Goal: Information Seeking & Learning: Learn about a topic

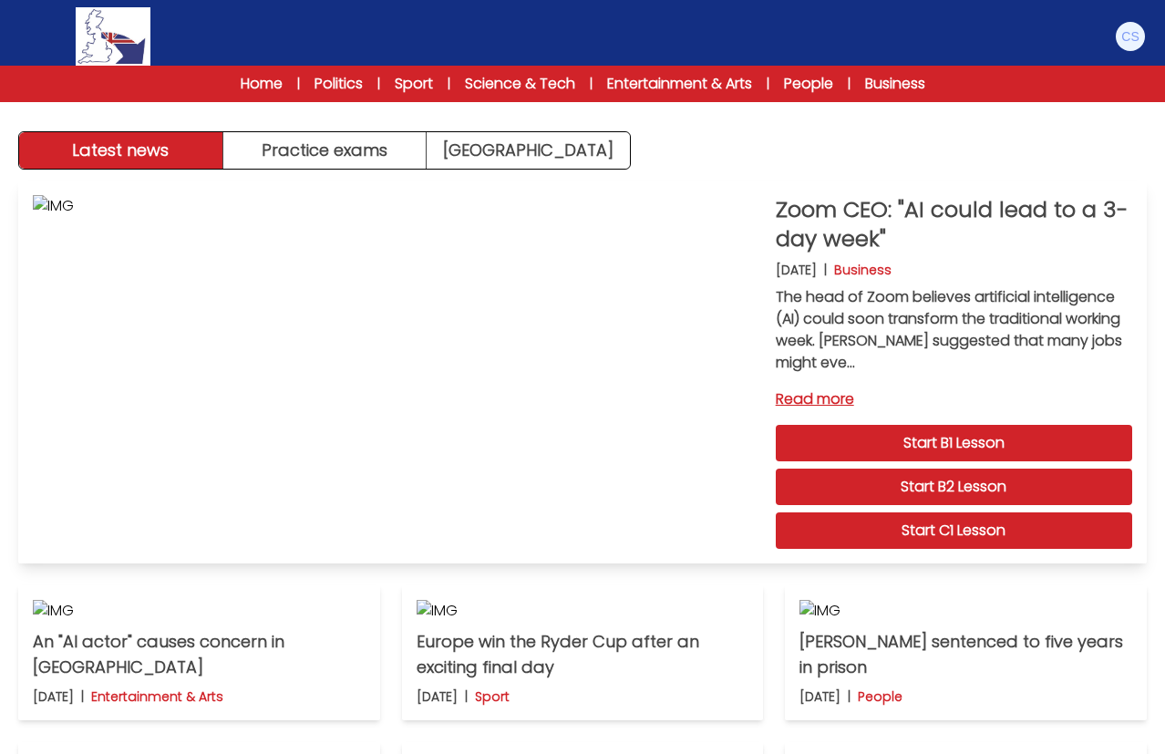
click at [961, 447] on link "Start B1 Lesson" at bounding box center [954, 443] width 356 height 36
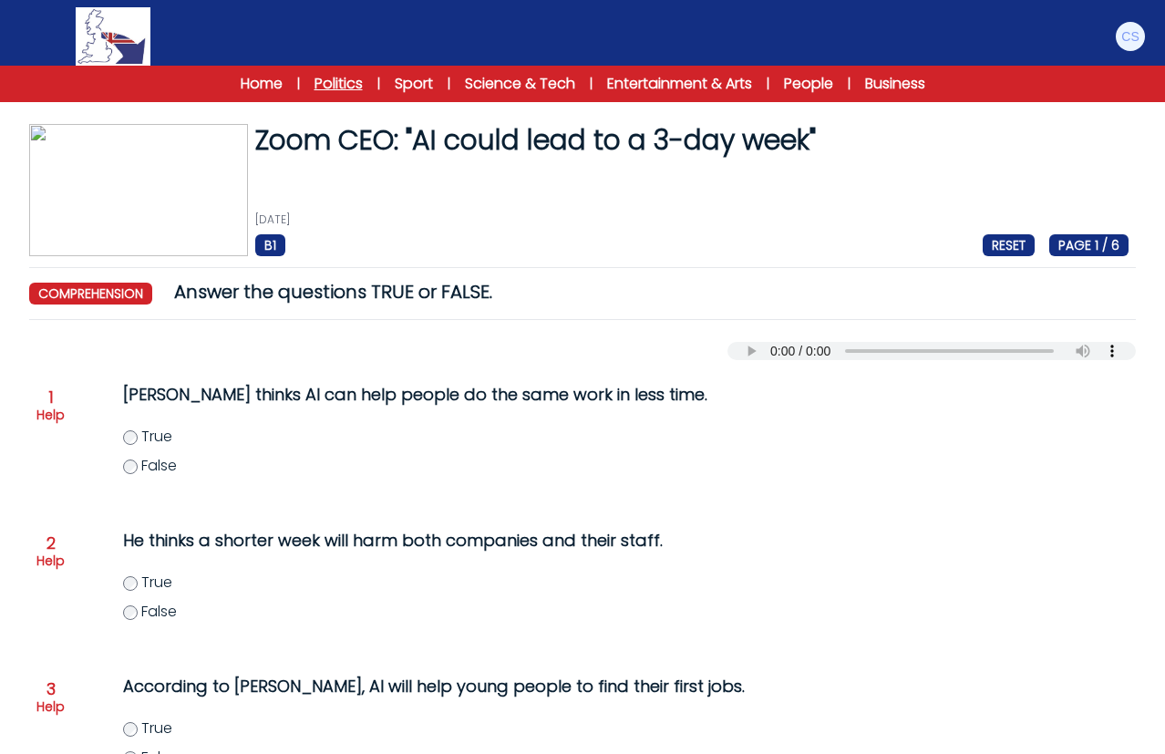
click at [322, 79] on link "Politics" at bounding box center [339, 84] width 48 height 22
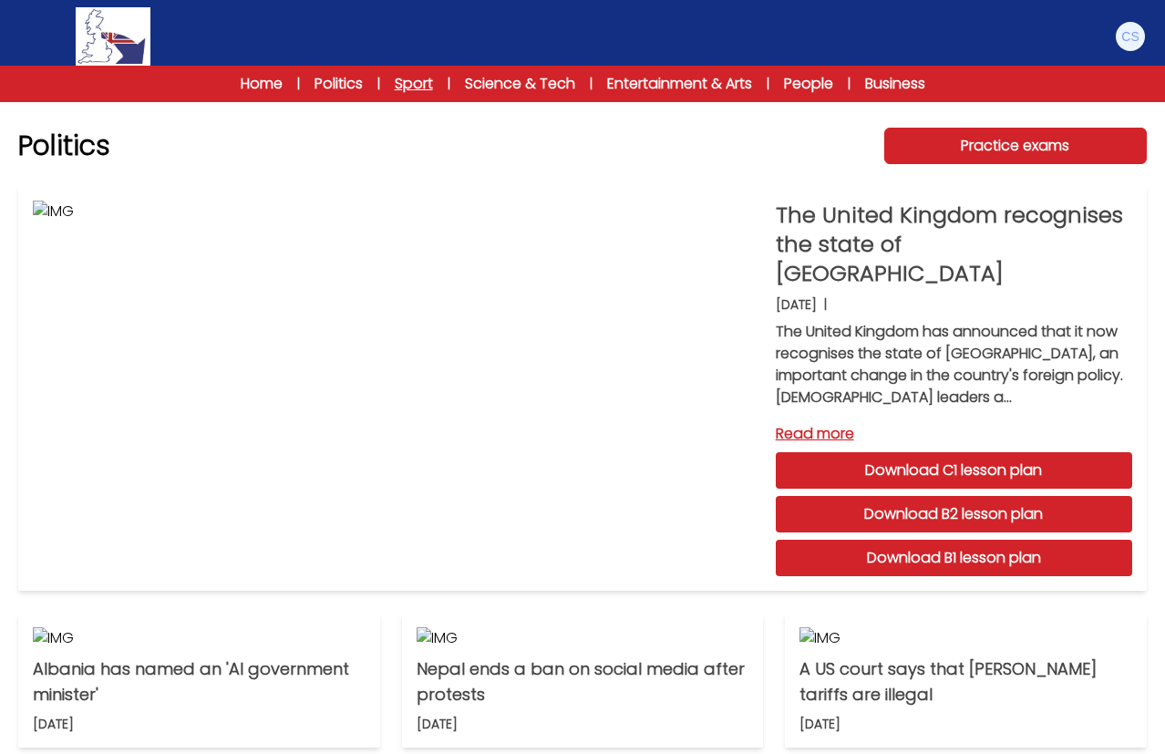
click at [395, 86] on link "Sport" at bounding box center [414, 84] width 38 height 22
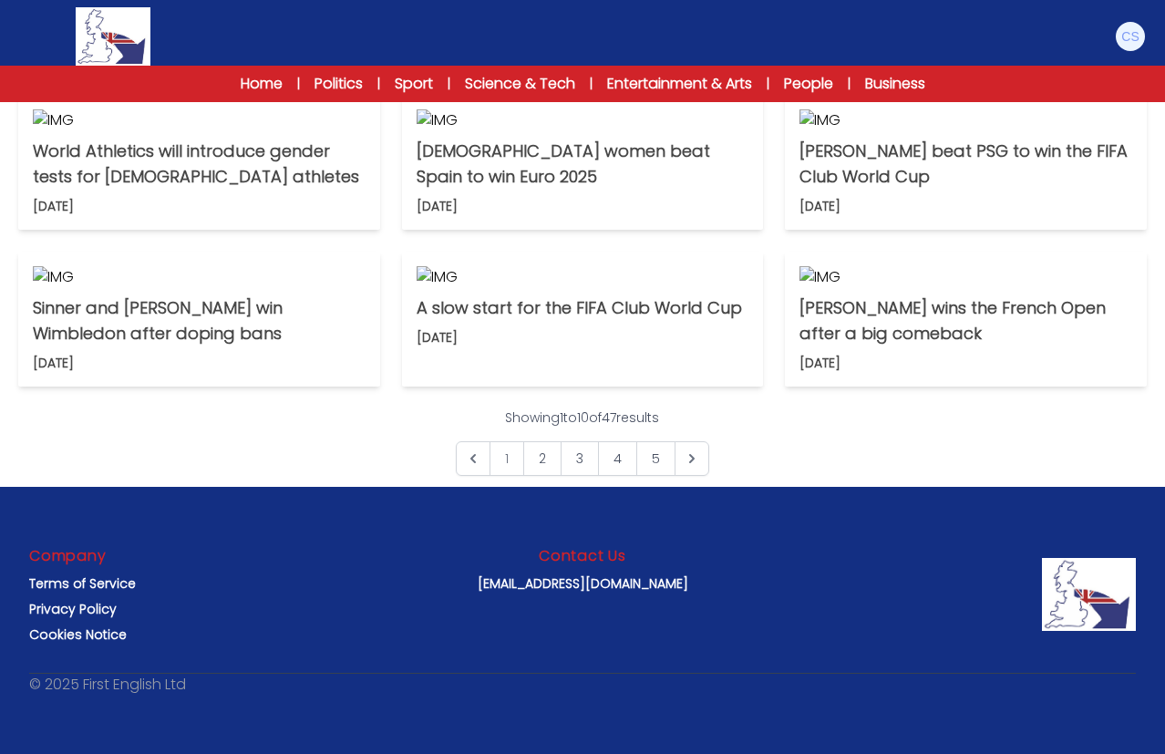
scroll to position [1383, 0]
click at [697, 453] on icon "Next &raquo;" at bounding box center [692, 458] width 18 height 18
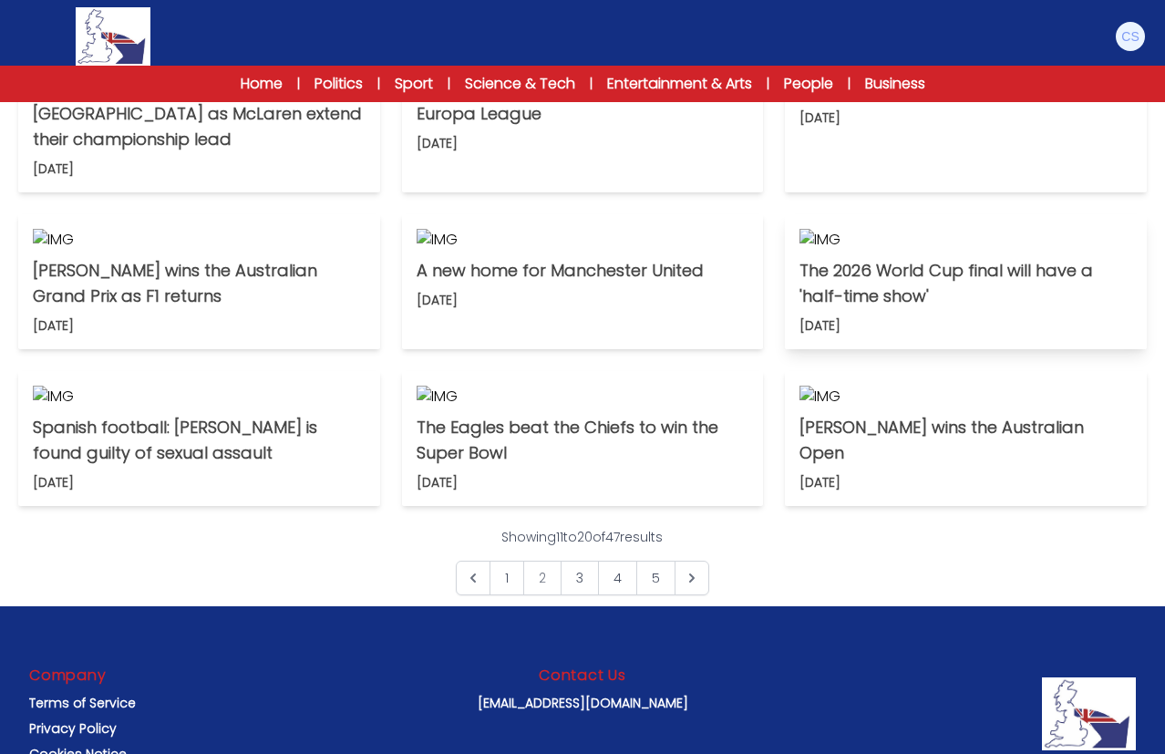
scroll to position [540, 0]
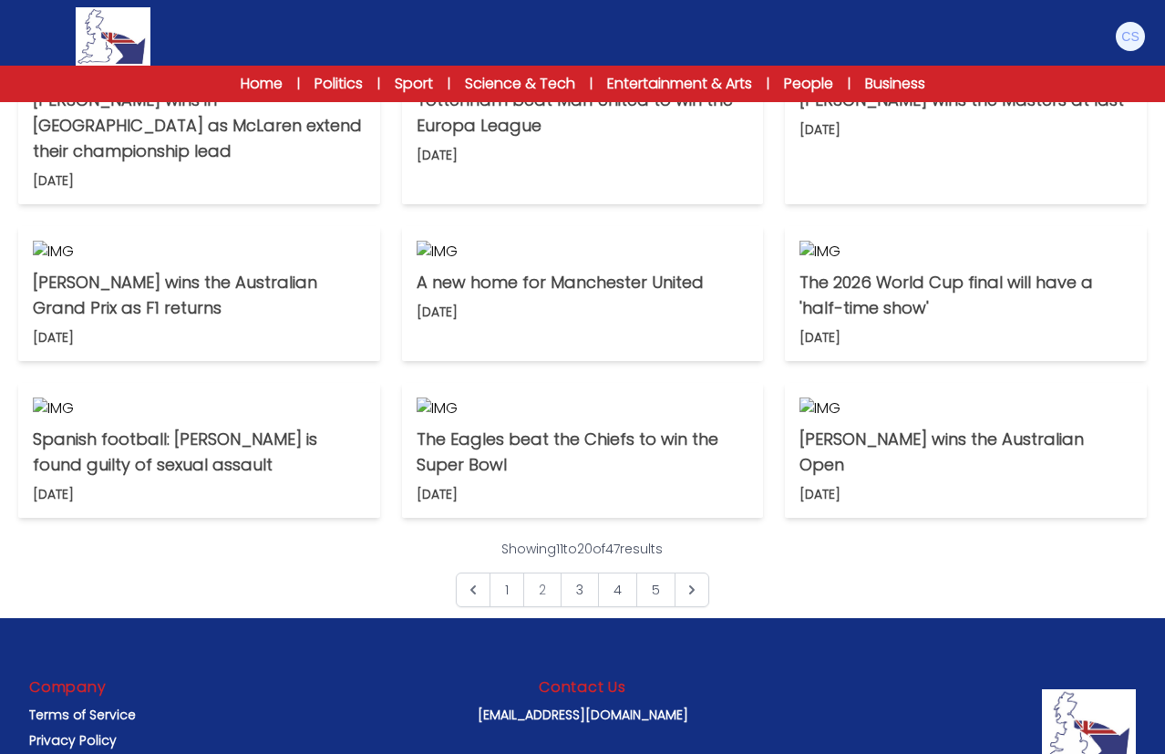
click at [510, 70] on div "Home | Politics | Sport | Science & Tech | Entertainment & Arts | People | Busi…" at bounding box center [582, 84] width 1165 height 36
click at [511, 81] on link "Science & Tech" at bounding box center [520, 84] width 110 height 22
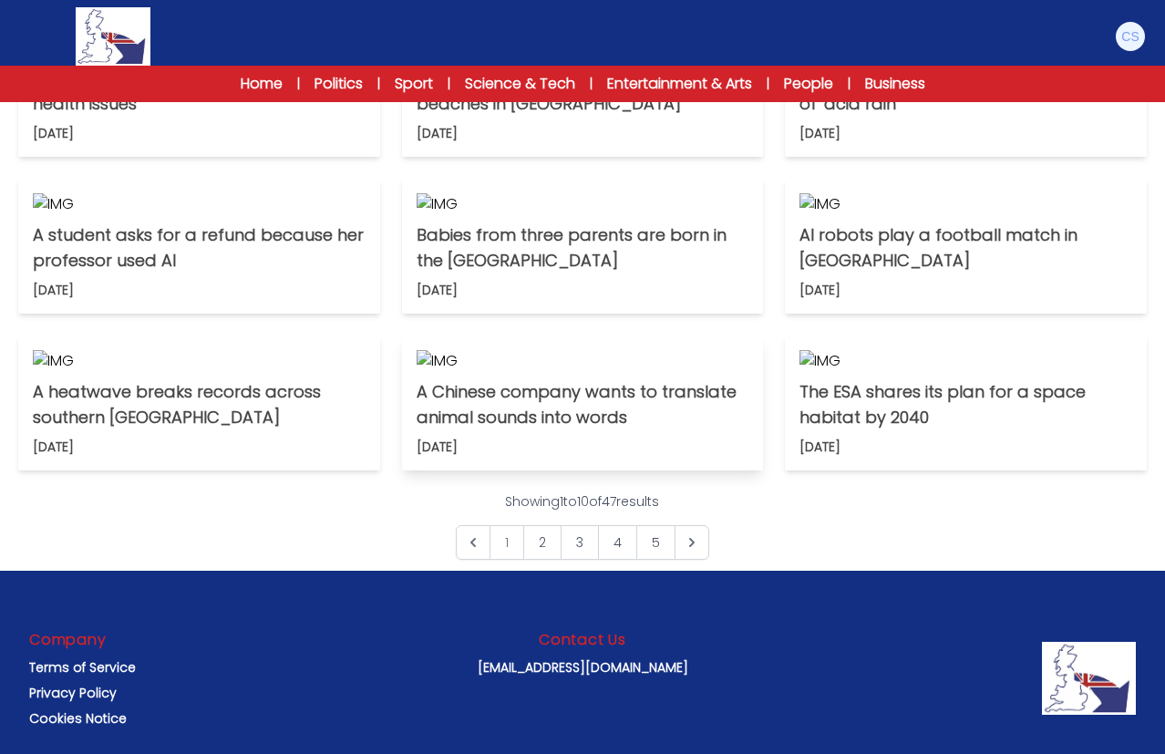
scroll to position [15, 0]
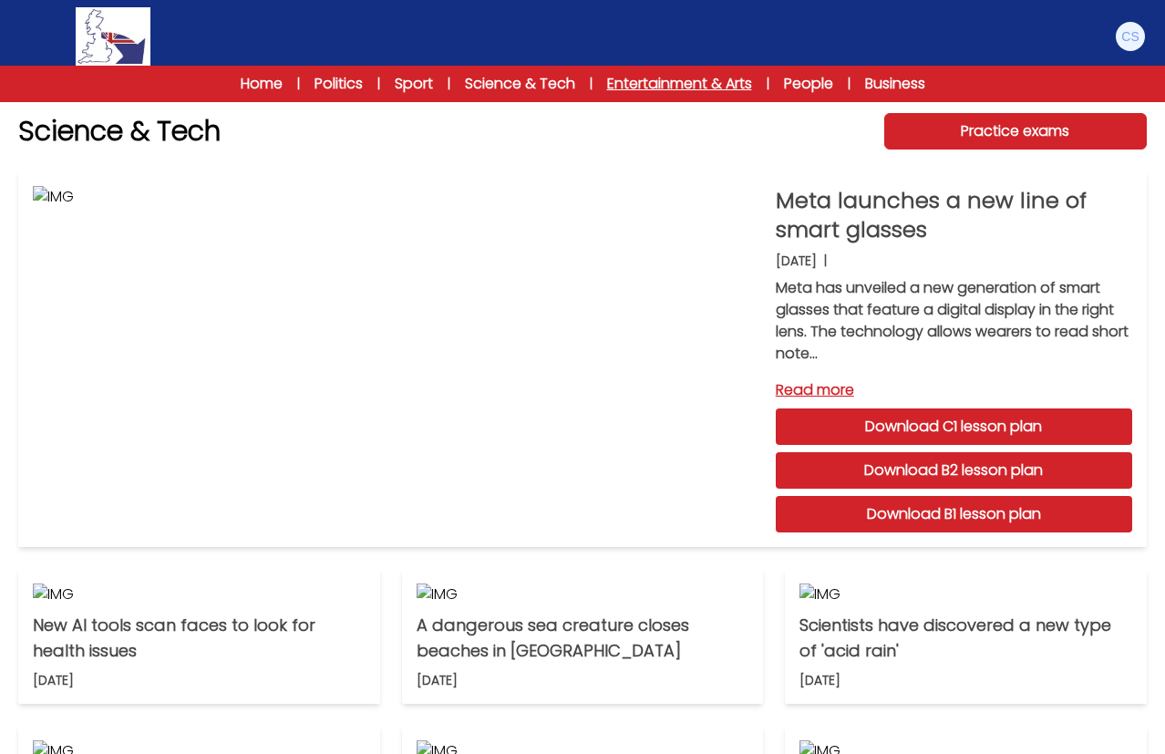
click at [677, 88] on link "Entertainment & Arts" at bounding box center [679, 84] width 145 height 22
